Goal: Task Accomplishment & Management: Use online tool/utility

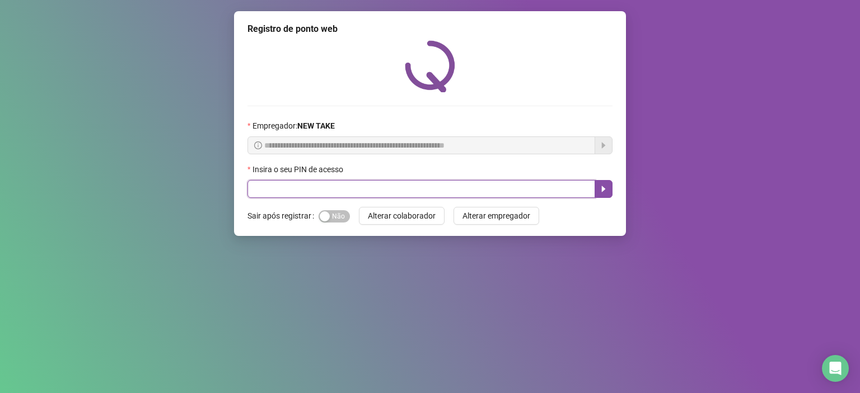
click at [408, 190] on input "text" at bounding box center [421, 189] width 348 height 18
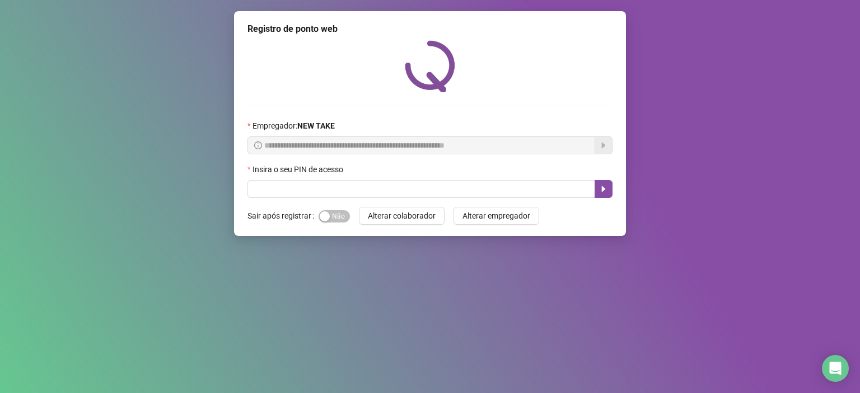
click at [394, 180] on div "Insira o seu PIN de acesso" at bounding box center [429, 171] width 365 height 17
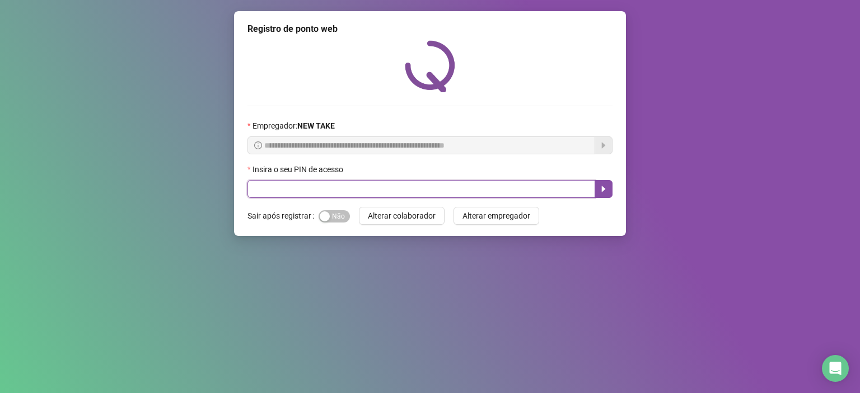
click at [385, 191] on input "text" at bounding box center [421, 189] width 348 height 18
type input "*****"
click at [607, 190] on icon "caret-right" at bounding box center [603, 189] width 9 height 9
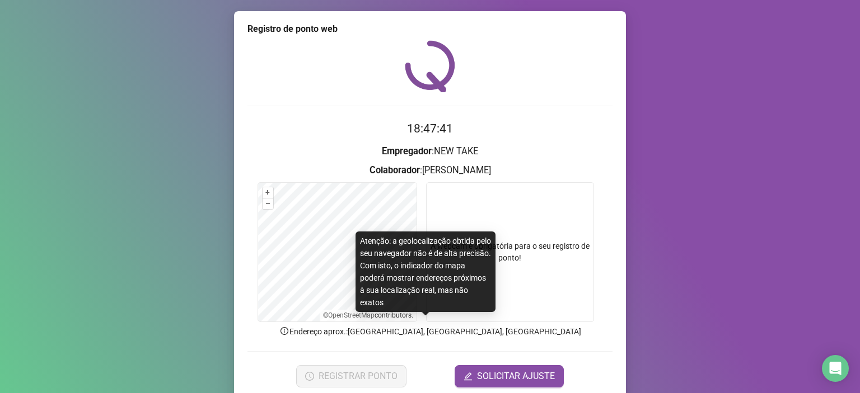
scroll to position [43, 0]
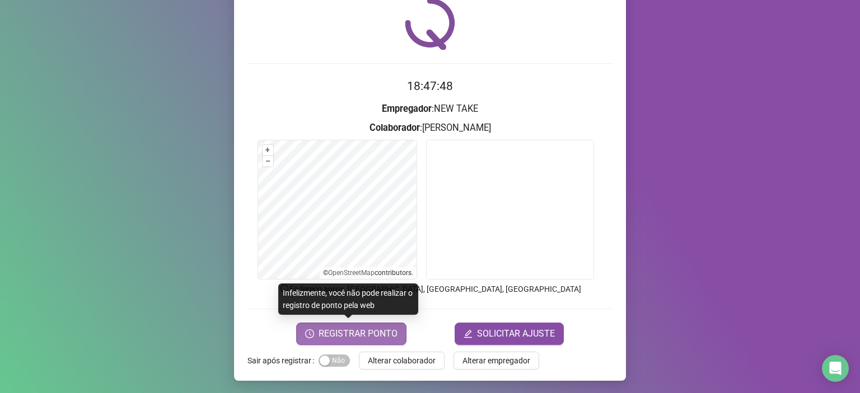
click at [369, 337] on span "REGISTRAR PONTO" at bounding box center [357, 333] width 79 height 13
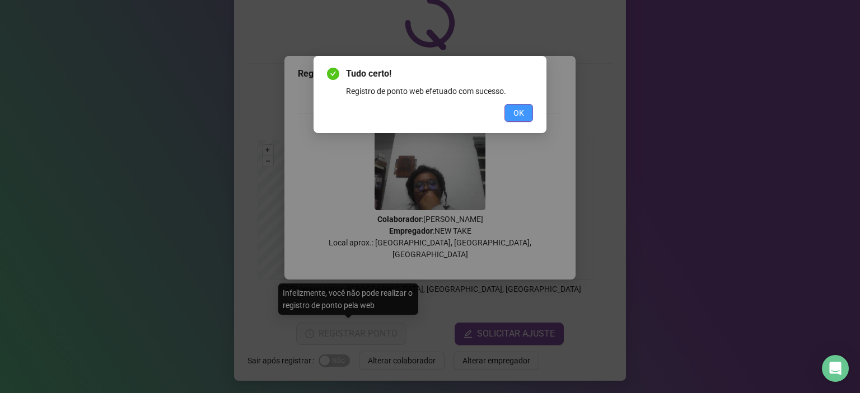
click at [519, 111] on span "OK" at bounding box center [518, 113] width 11 height 12
